Goal: Contribute content

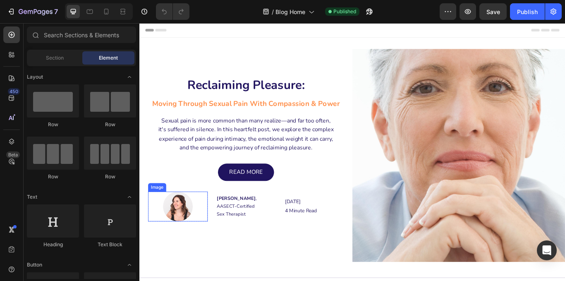
click at [171, 238] on img at bounding box center [184, 237] width 35 height 35
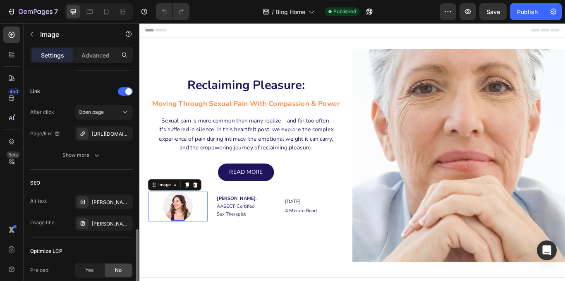
scroll to position [368, 0]
click at [96, 132] on div "https://www.instagram.com/embodiedsexualwellness/" at bounding box center [104, 134] width 24 height 7
click at [376, 15] on button "button" at bounding box center [369, 11] width 17 height 17
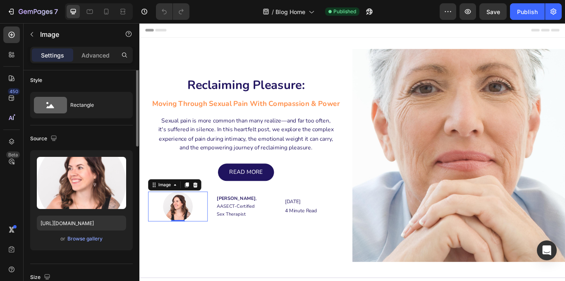
scroll to position [0, 0]
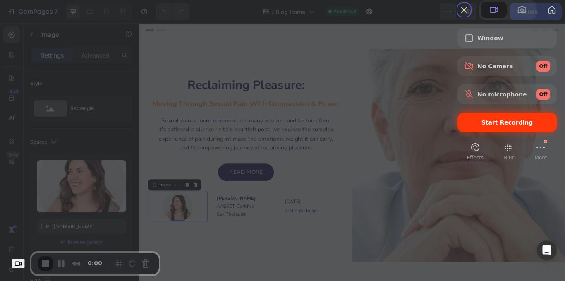
click at [482, 126] on span "Start Recording" at bounding box center [508, 122] width 52 height 7
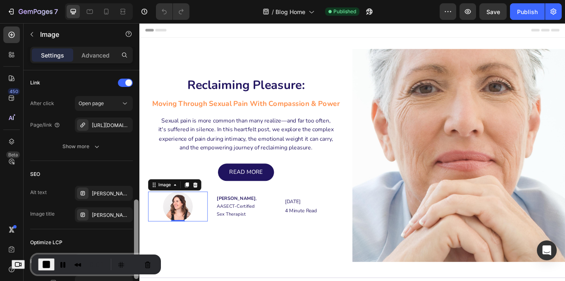
scroll to position [377, 0]
click at [96, 125] on div "https://www.instagram.com/embodiedsexualwellness/" at bounding box center [104, 125] width 24 height 7
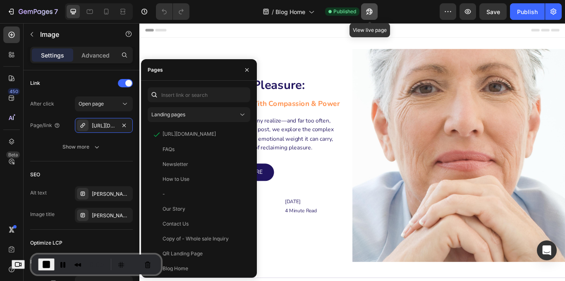
click at [376, 16] on button "button" at bounding box center [369, 11] width 17 height 17
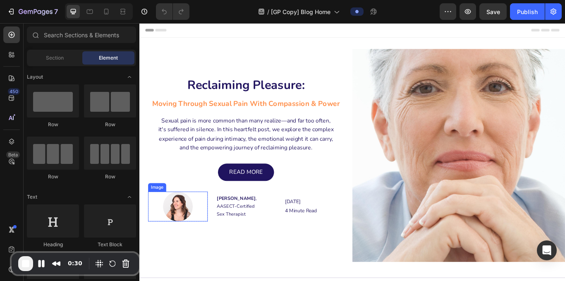
click at [176, 222] on img at bounding box center [184, 237] width 35 height 35
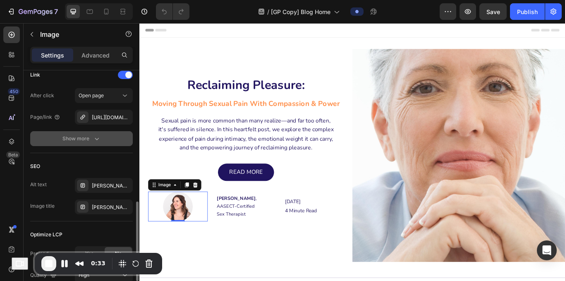
scroll to position [386, 0]
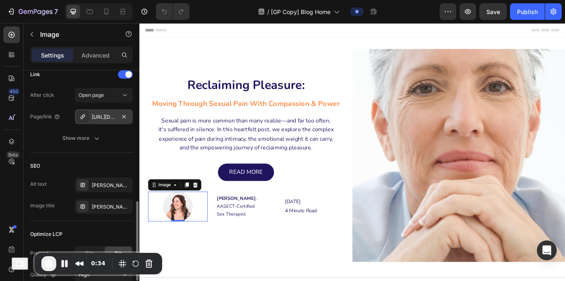
click at [103, 121] on div "https://www.instagram.com/embodiedsexualwellness/" at bounding box center [104, 116] width 58 height 15
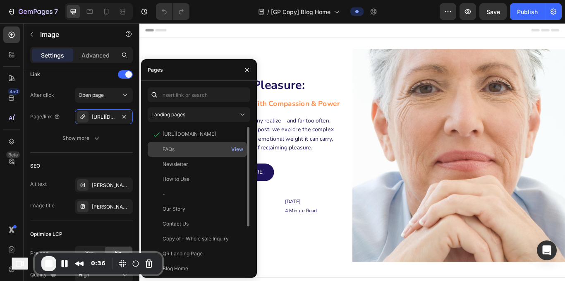
click at [187, 150] on div "FAQs" at bounding box center [197, 149] width 93 height 7
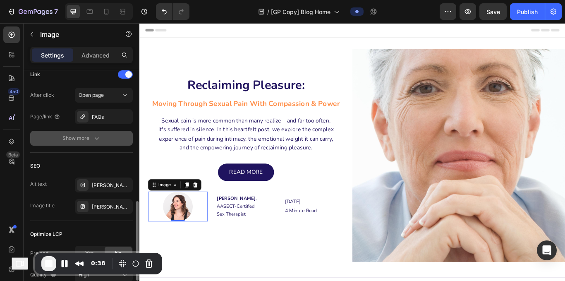
click at [112, 144] on button "Show more" at bounding box center [81, 138] width 103 height 15
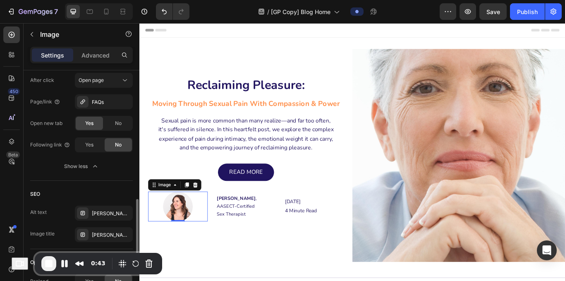
scroll to position [401, 0]
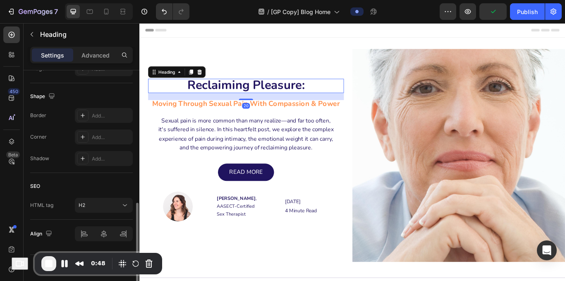
click at [330, 97] on strong "Reclaiming Pleasure:" at bounding box center [263, 95] width 137 height 19
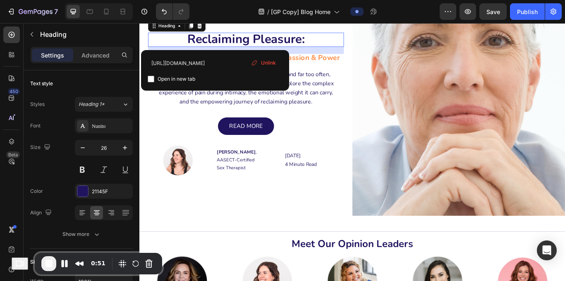
scroll to position [0, 0]
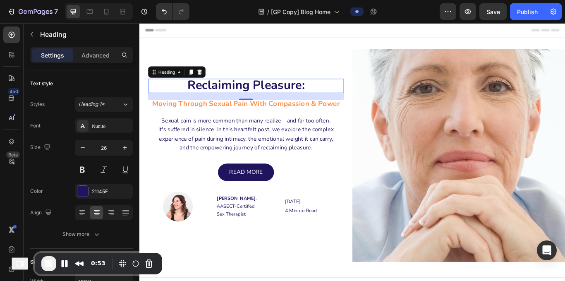
click at [330, 92] on strong "Reclaiming Pleasure:" at bounding box center [263, 95] width 137 height 19
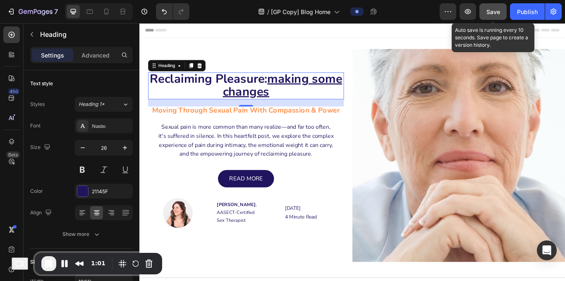
click at [498, 10] on span "Save" at bounding box center [494, 11] width 14 height 7
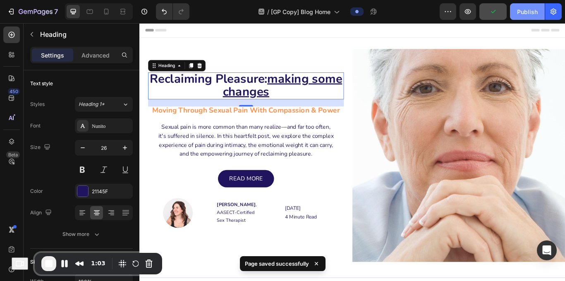
click at [525, 11] on div "Publish" at bounding box center [527, 11] width 21 height 9
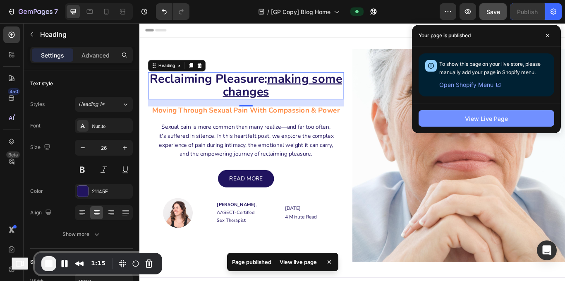
click at [448, 118] on button "View Live Page" at bounding box center [487, 118] width 136 height 17
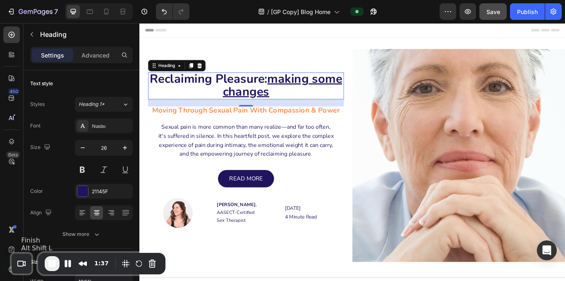
click at [55, 259] on span "End Recording" at bounding box center [52, 264] width 10 height 10
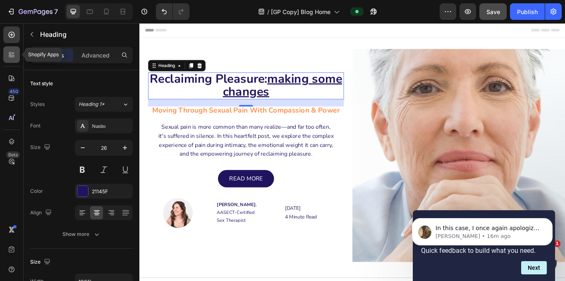
click at [12, 58] on icon at bounding box center [11, 55] width 8 height 8
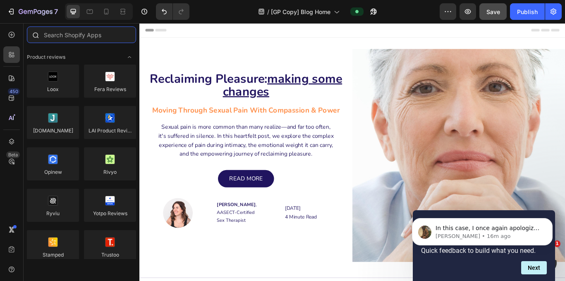
click at [96, 37] on input "text" at bounding box center [81, 34] width 109 height 17
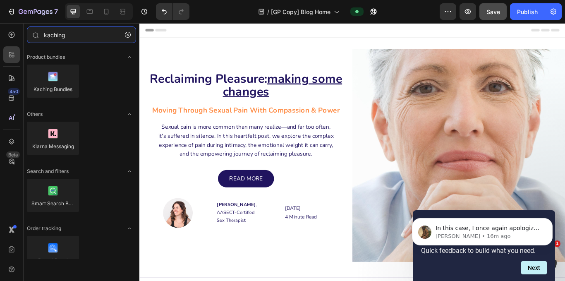
type input "kaching"
